Goal: Task Accomplishment & Management: Complete application form

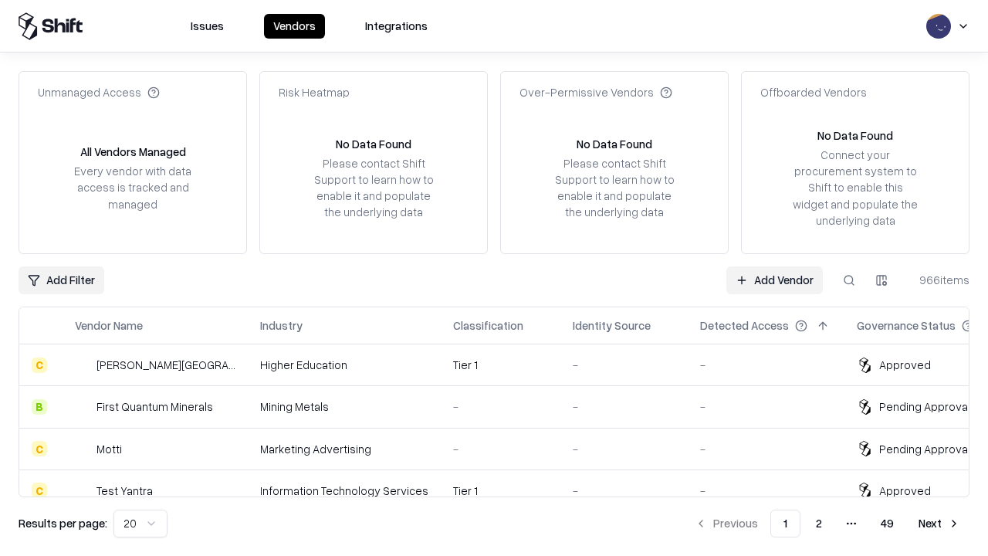
click at [774, 279] on link "Add Vendor" at bounding box center [774, 280] width 96 height 28
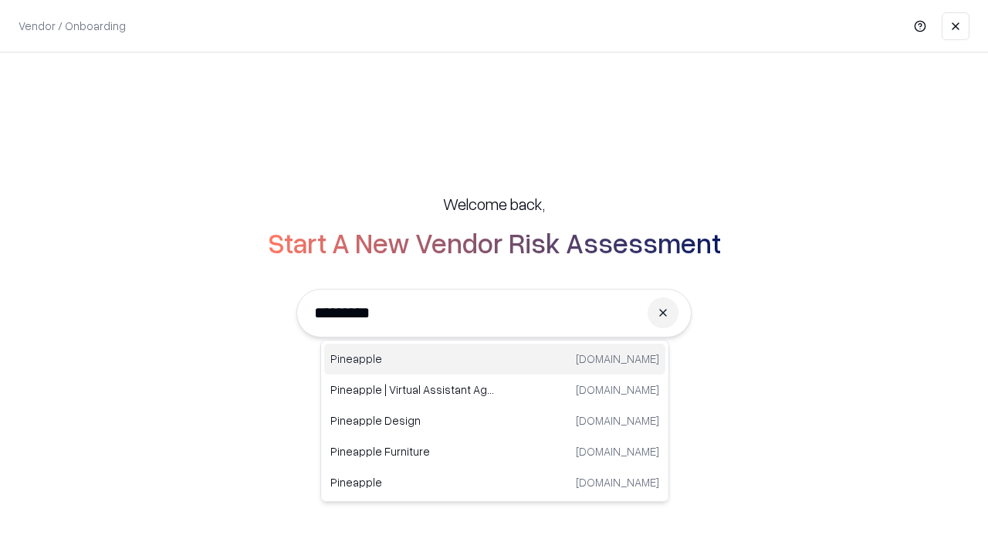
click at [495, 359] on div "Pineapple [DOMAIN_NAME]" at bounding box center [494, 358] width 341 height 31
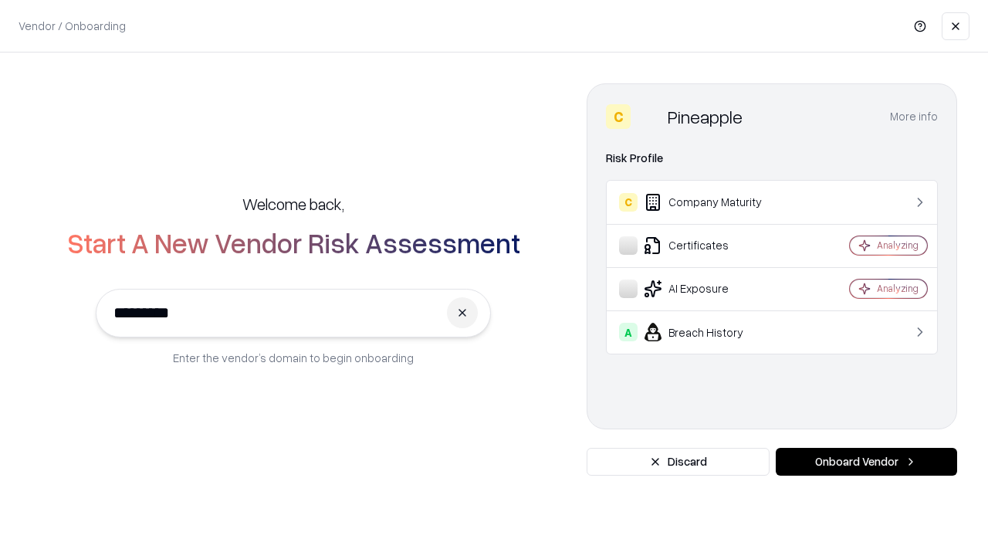
type input "*********"
click at [866, 461] on button "Onboard Vendor" at bounding box center [865, 461] width 181 height 28
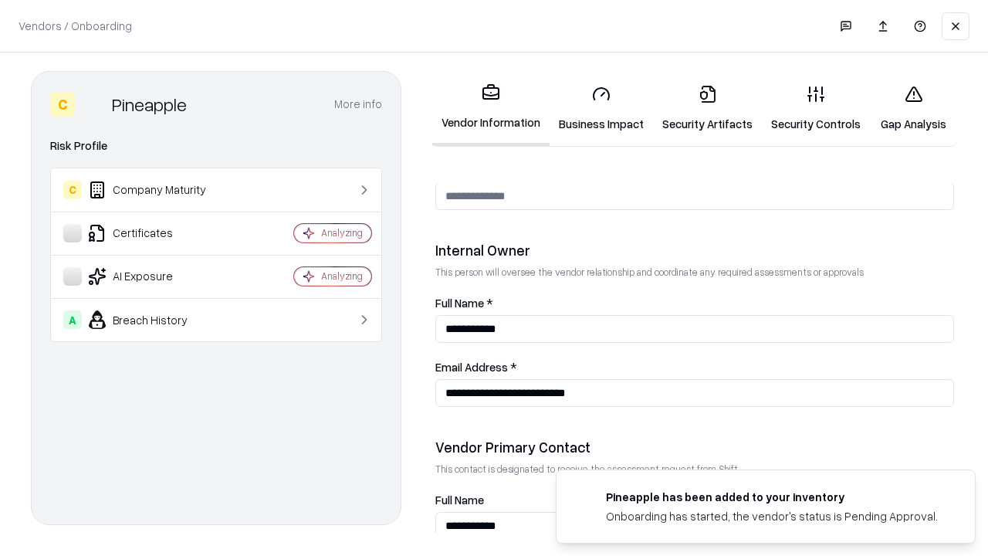
scroll to position [799, 0]
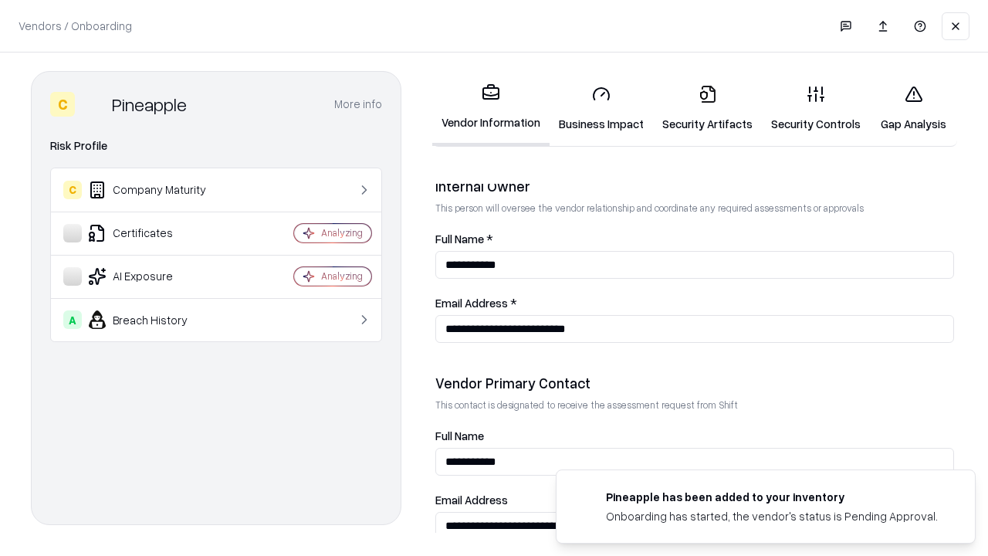
click at [601, 108] on link "Business Impact" at bounding box center [600, 109] width 103 height 72
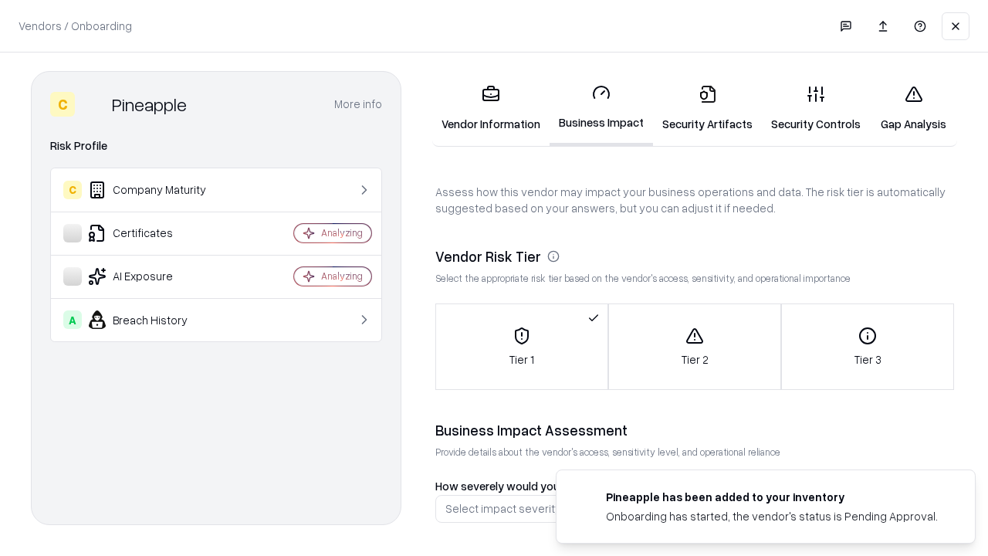
click at [707, 108] on link "Security Artifacts" at bounding box center [707, 109] width 109 height 72
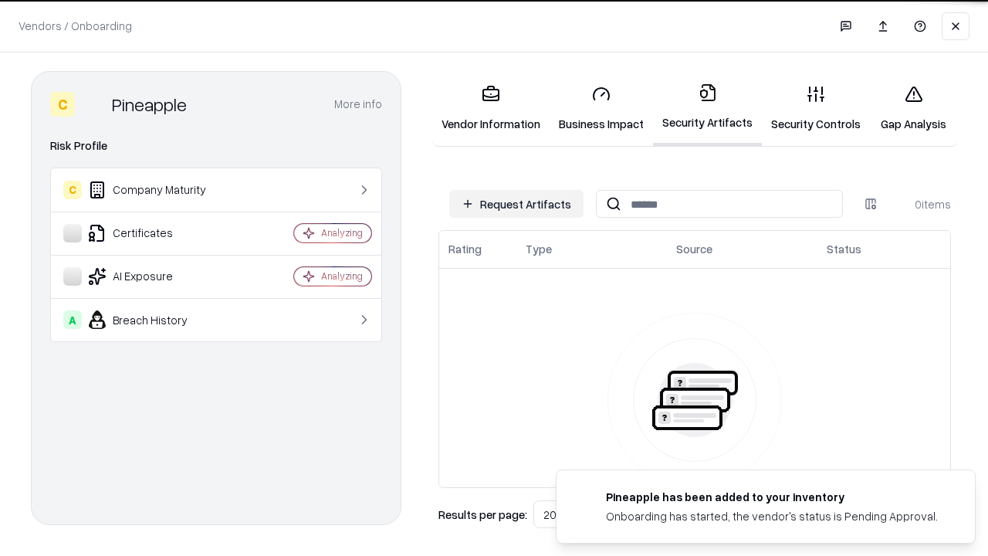
click at [516, 204] on button "Request Artifacts" at bounding box center [516, 204] width 134 height 28
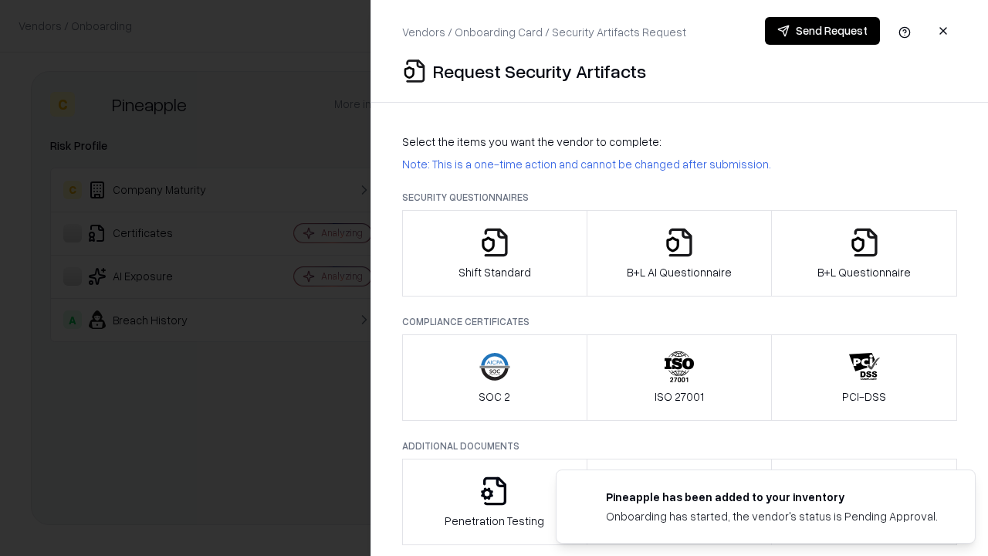
click at [494, 253] on icon "button" at bounding box center [494, 242] width 31 height 31
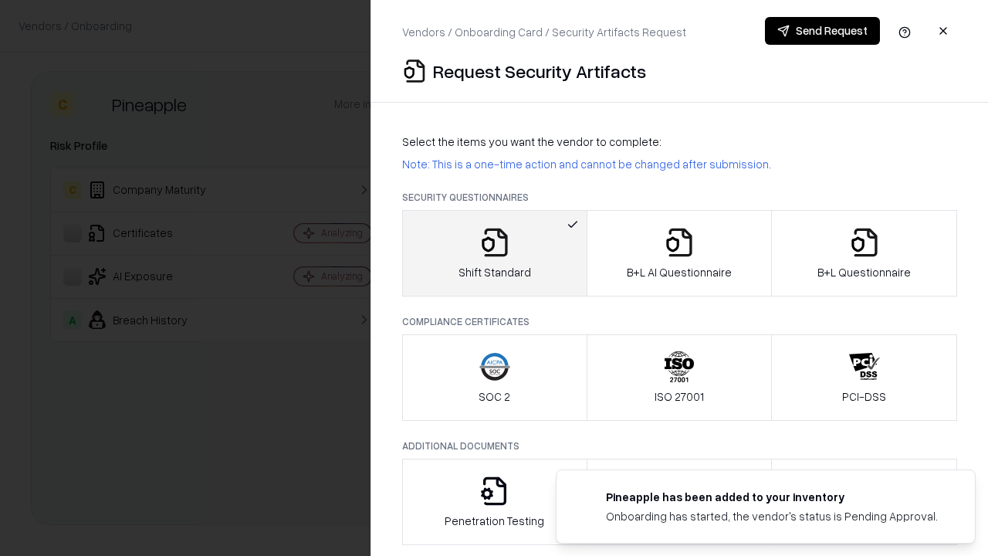
click at [822, 31] on button "Send Request" at bounding box center [822, 31] width 115 height 28
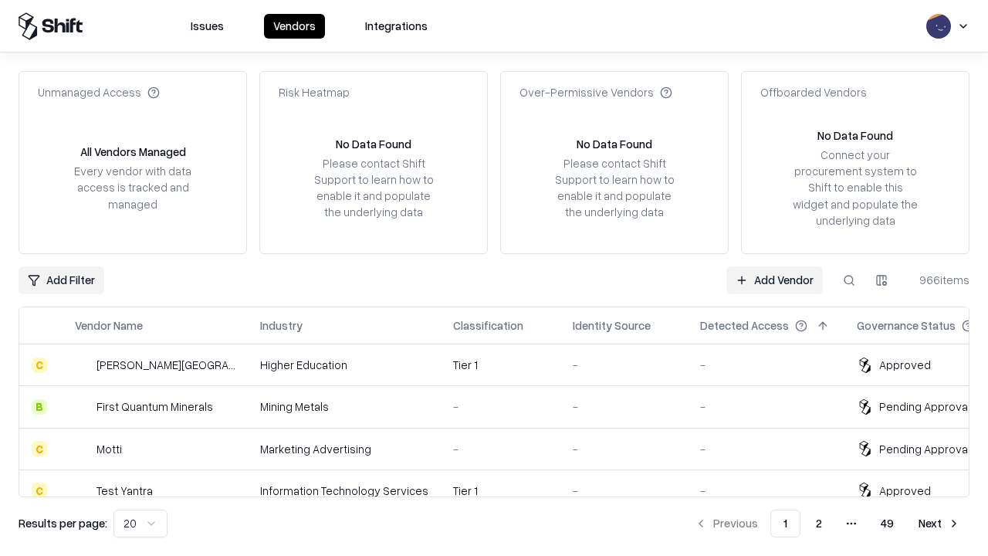
click at [849, 279] on button at bounding box center [849, 280] width 28 height 28
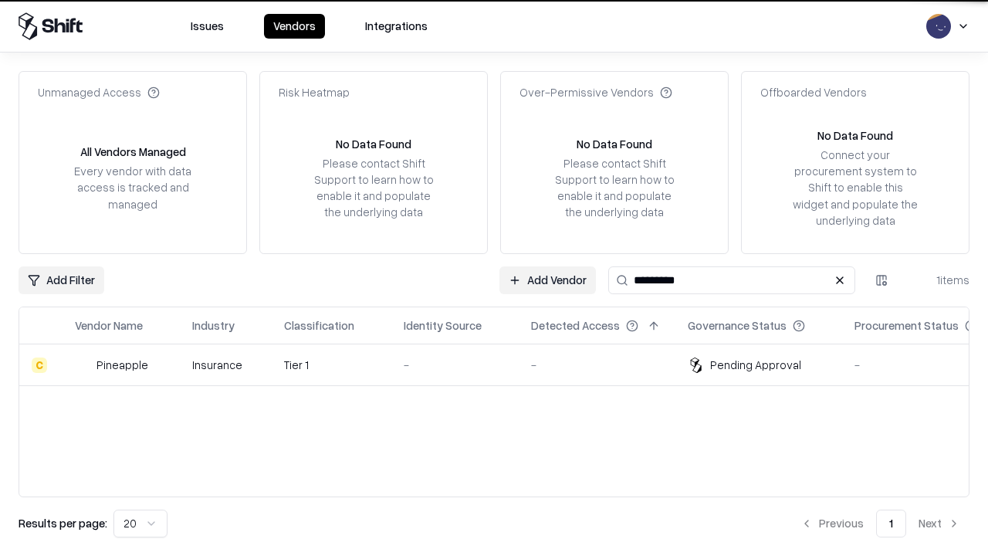
type input "*********"
click at [503, 364] on div "-" at bounding box center [455, 364] width 103 height 16
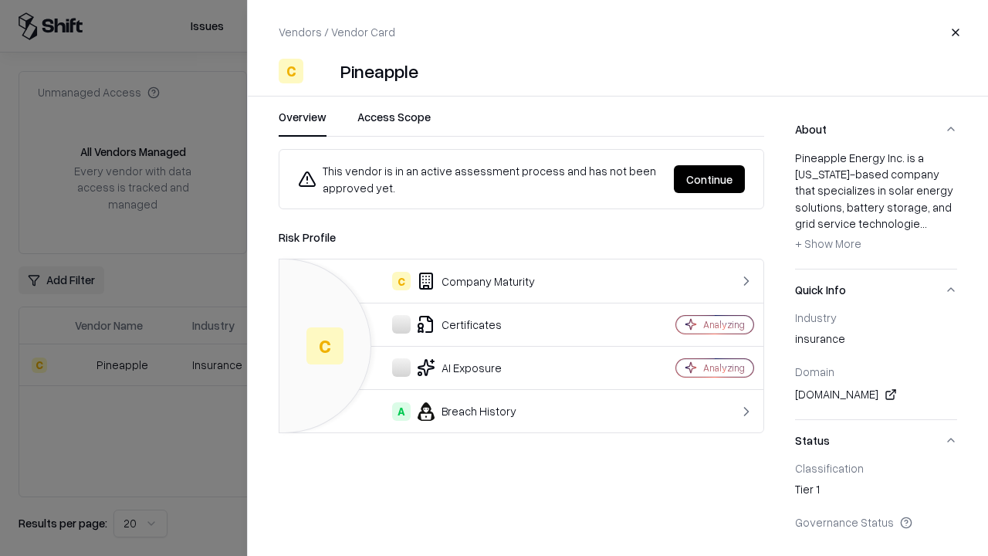
click at [709, 179] on button "Continue" at bounding box center [709, 179] width 71 height 28
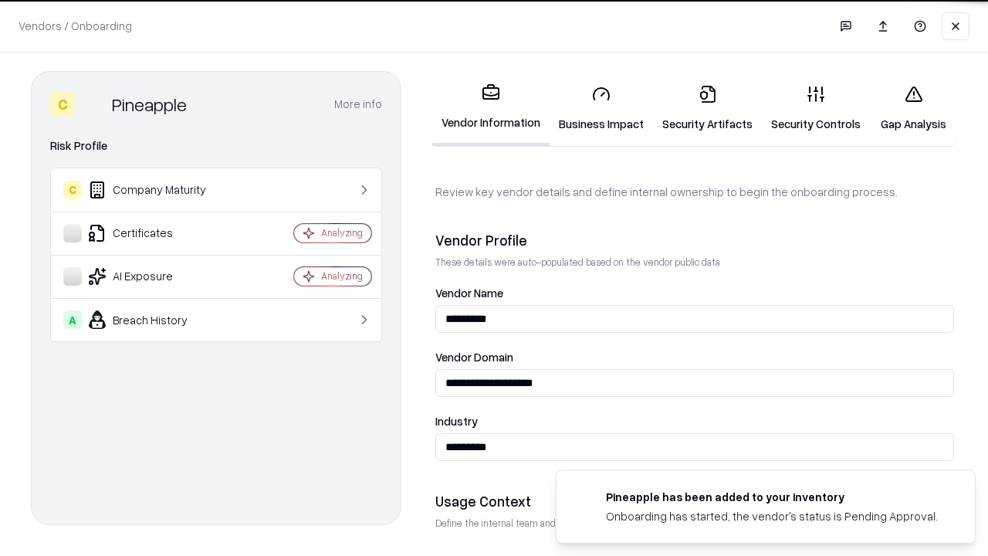
click at [707, 108] on link "Security Artifacts" at bounding box center [707, 109] width 109 height 72
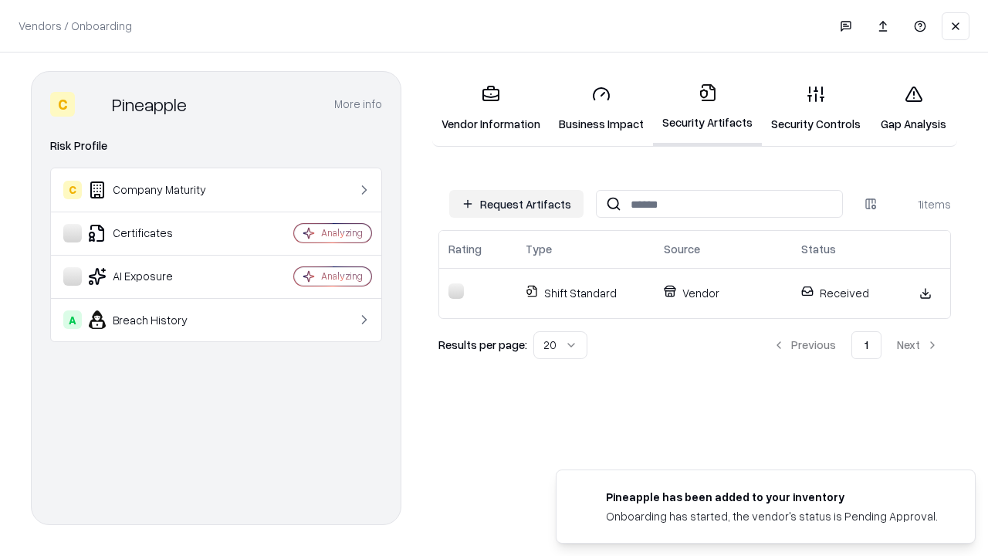
click at [913, 108] on link "Gap Analysis" at bounding box center [913, 109] width 87 height 72
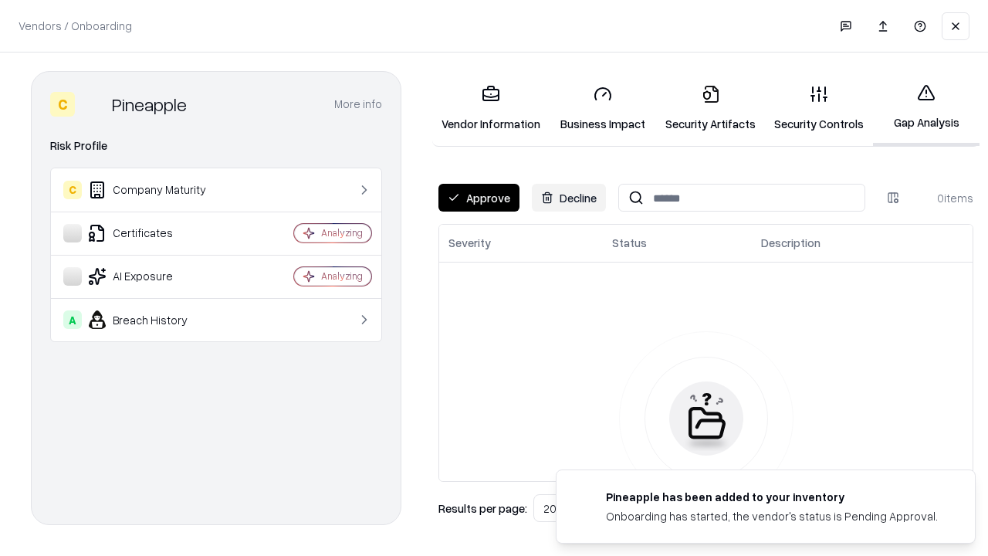
click at [478, 198] on button "Approve" at bounding box center [478, 198] width 81 height 28
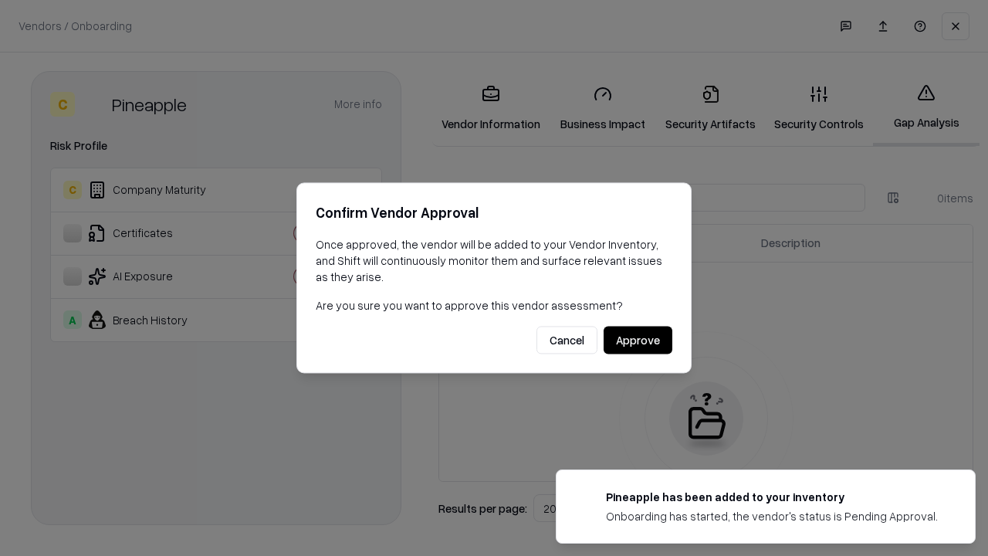
click at [637, 339] on button "Approve" at bounding box center [637, 340] width 69 height 28
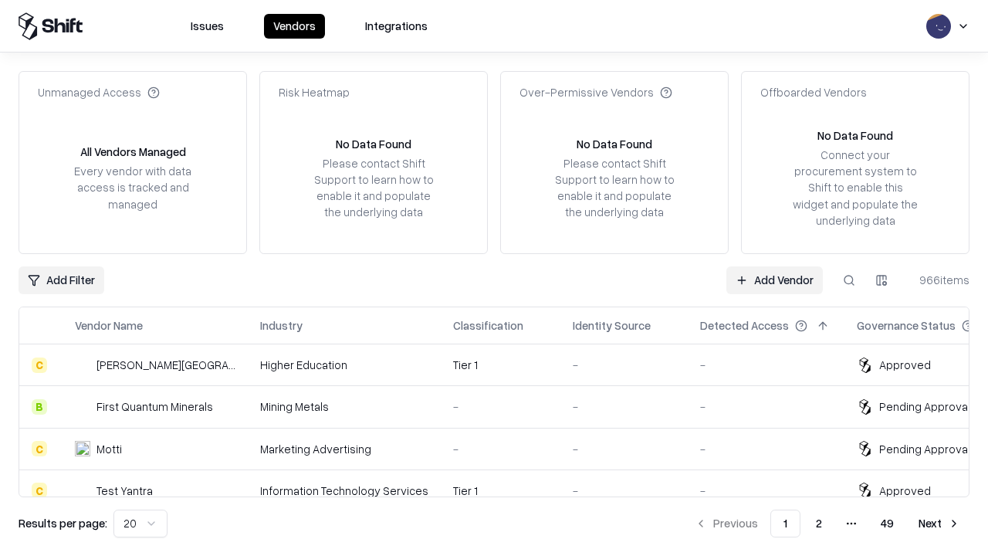
type input "*********"
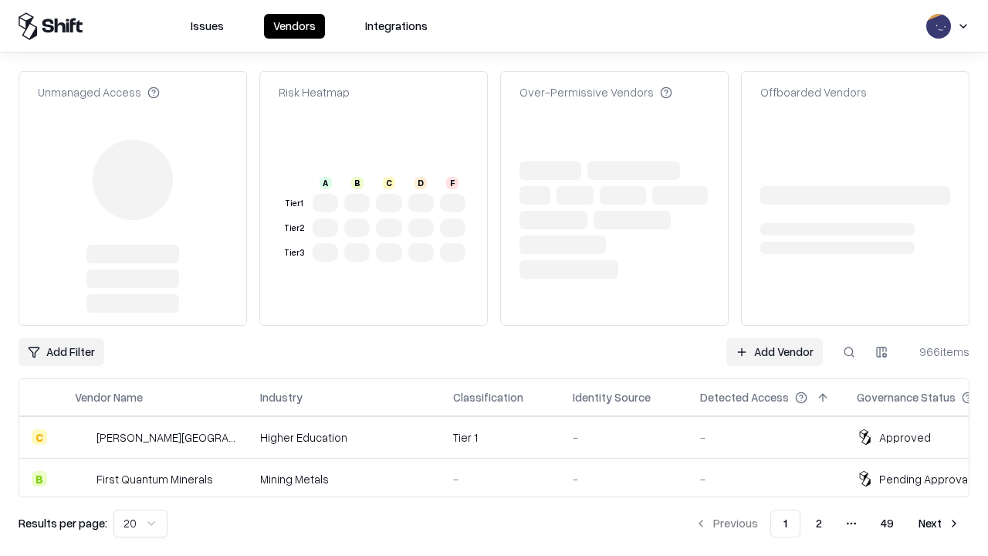
click at [774, 352] on link "Add Vendor" at bounding box center [774, 352] width 96 height 28
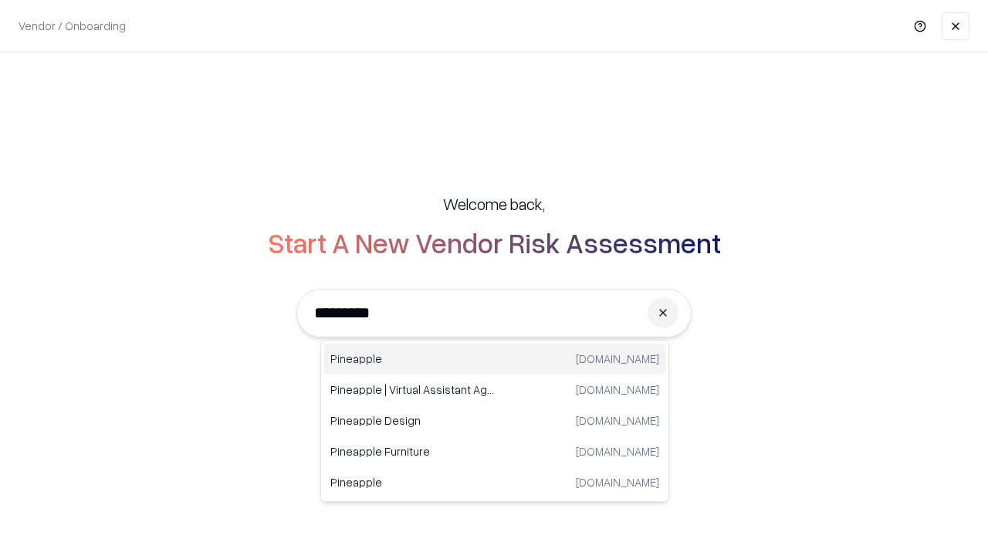
click at [495, 359] on div "Pineapple [DOMAIN_NAME]" at bounding box center [494, 358] width 341 height 31
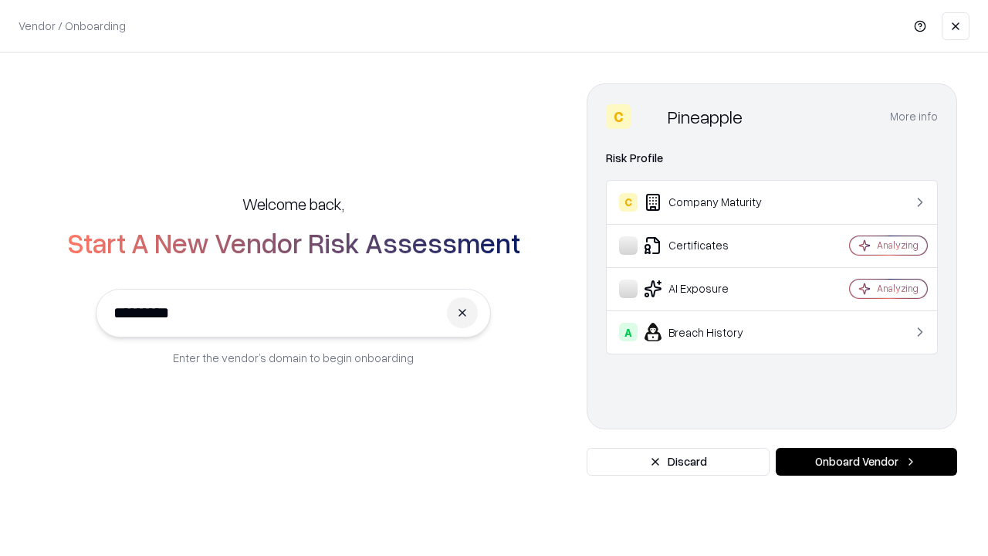
type input "*********"
click at [866, 461] on button "Onboard Vendor" at bounding box center [865, 461] width 181 height 28
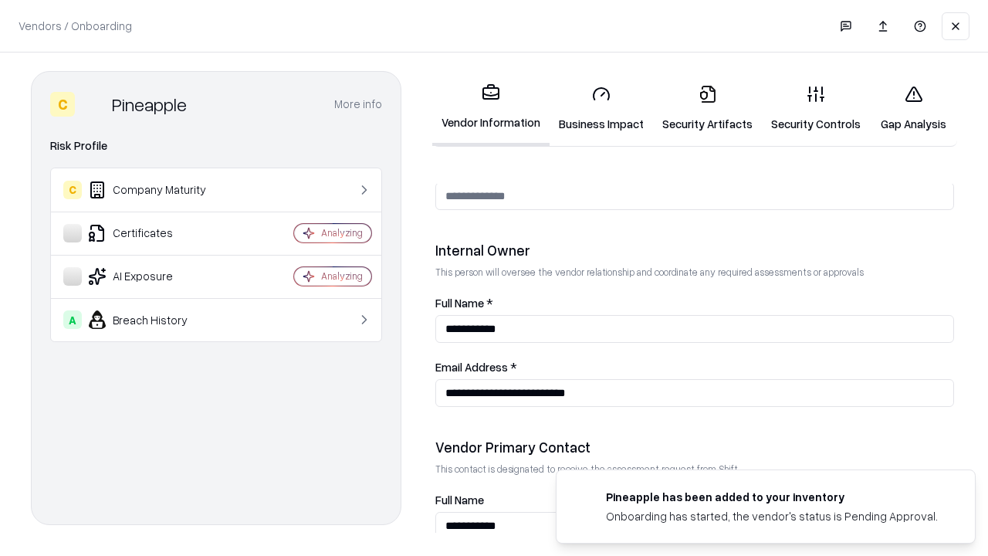
scroll to position [799, 0]
